Goal: Task Accomplishment & Management: Complete application form

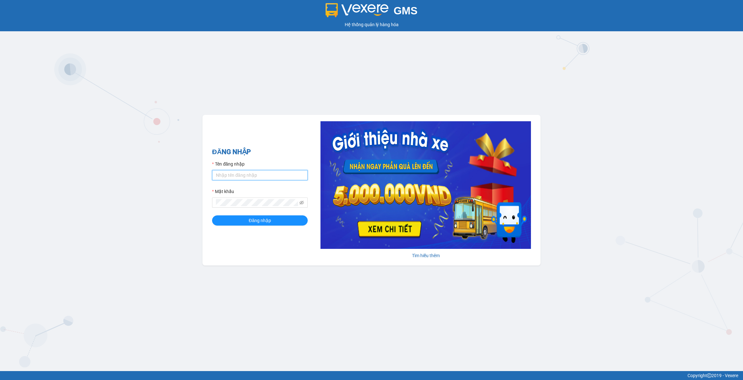
drag, startPoint x: 248, startPoint y: 174, endPoint x: 248, endPoint y: 177, distance: 3.5
click at [248, 174] on input "Tên đăng nhập" at bounding box center [260, 175] width 96 height 10
type input "lananh.anhkhangdn"
click at [212, 215] on button "Đăng nhập" at bounding box center [260, 220] width 96 height 10
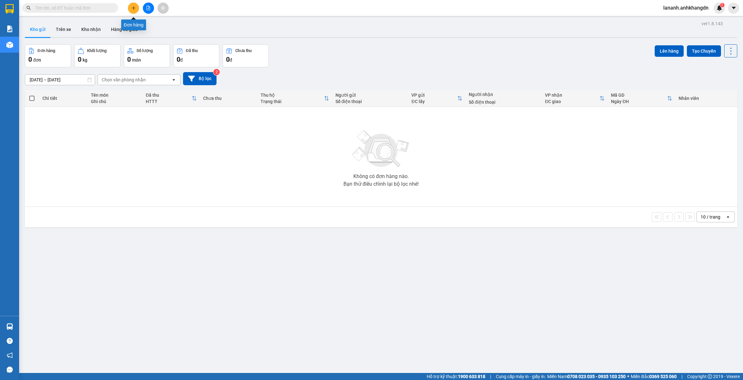
click at [133, 8] on icon "plus" at bounding box center [133, 8] width 4 height 4
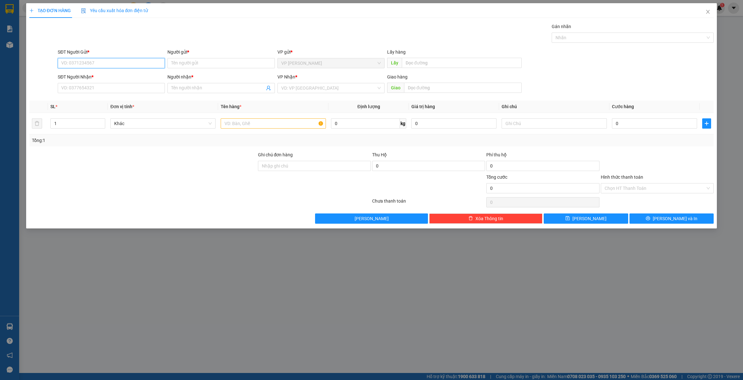
paste input "0333550427"
type input "0333550427"
click at [224, 65] on input "Người gửi *" at bounding box center [221, 63] width 107 height 10
type input "c"
